Goal: Find specific page/section: Find specific page/section

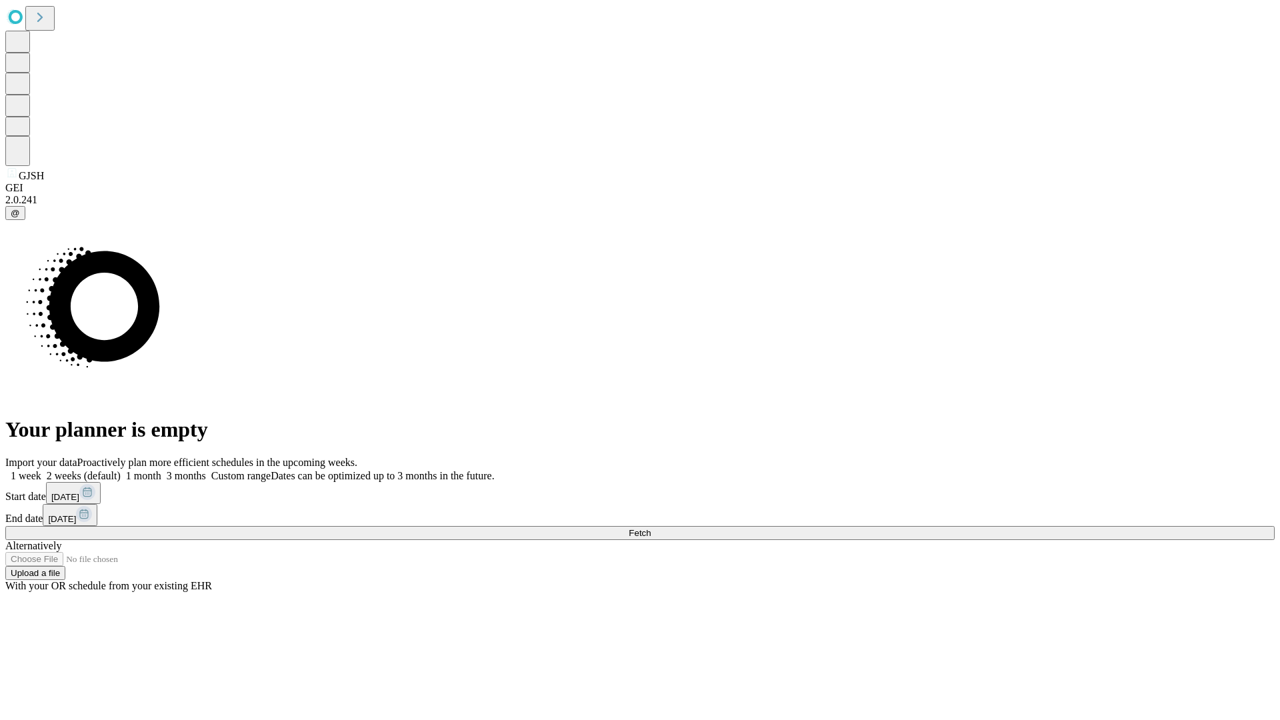
click at [650, 528] on span "Fetch" at bounding box center [639, 533] width 22 height 10
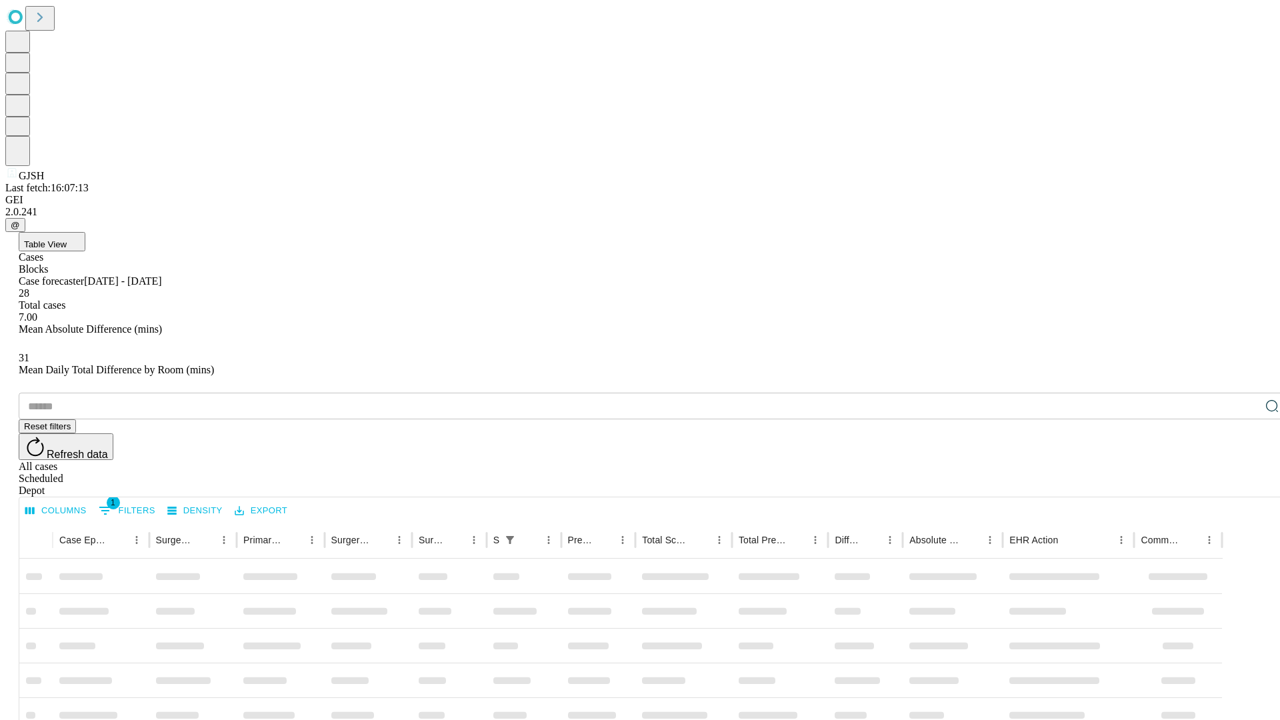
click at [1245, 484] on div "Depot" at bounding box center [653, 490] width 1269 height 12
